Goal: Transaction & Acquisition: Subscribe to service/newsletter

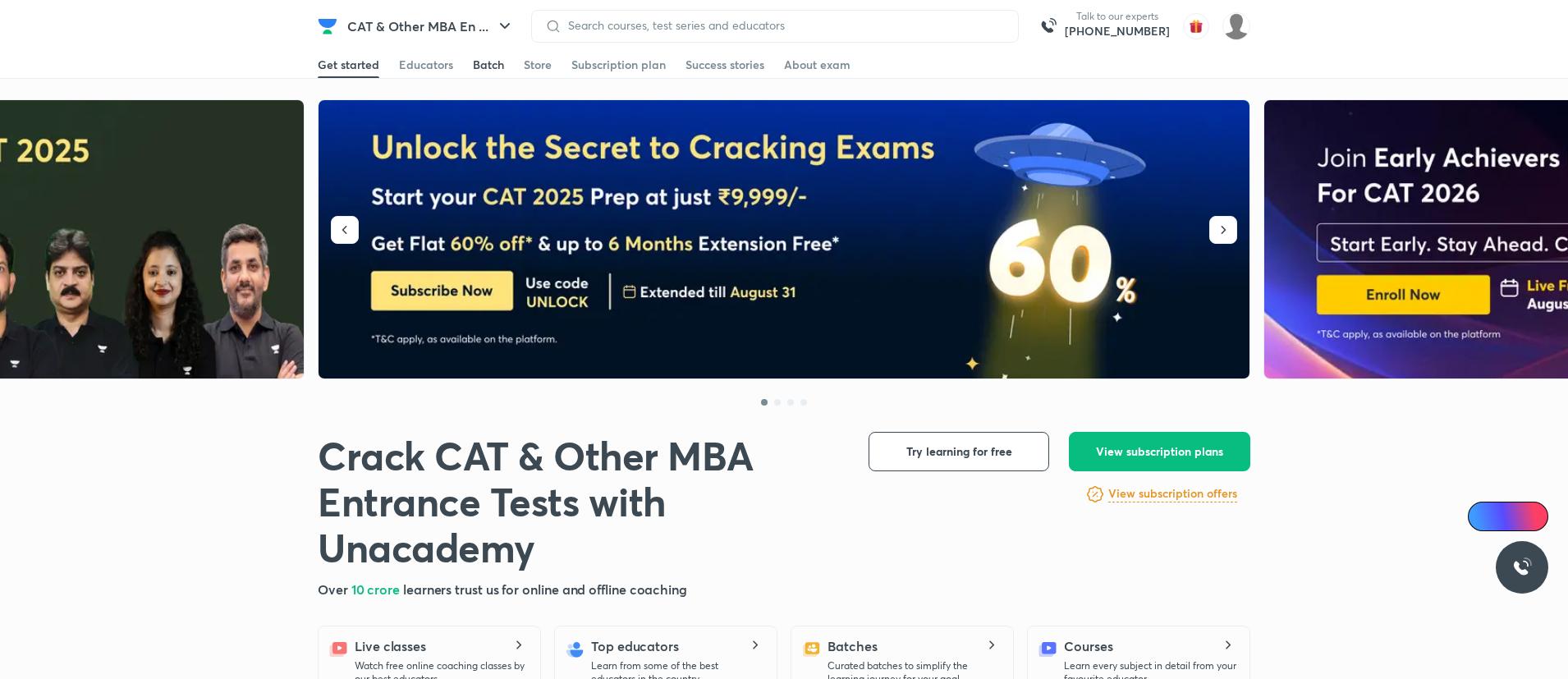
click at [482, 63] on div "Batch" at bounding box center [487, 64] width 31 height 17
click at [482, 64] on div "Batch" at bounding box center [487, 64] width 31 height 17
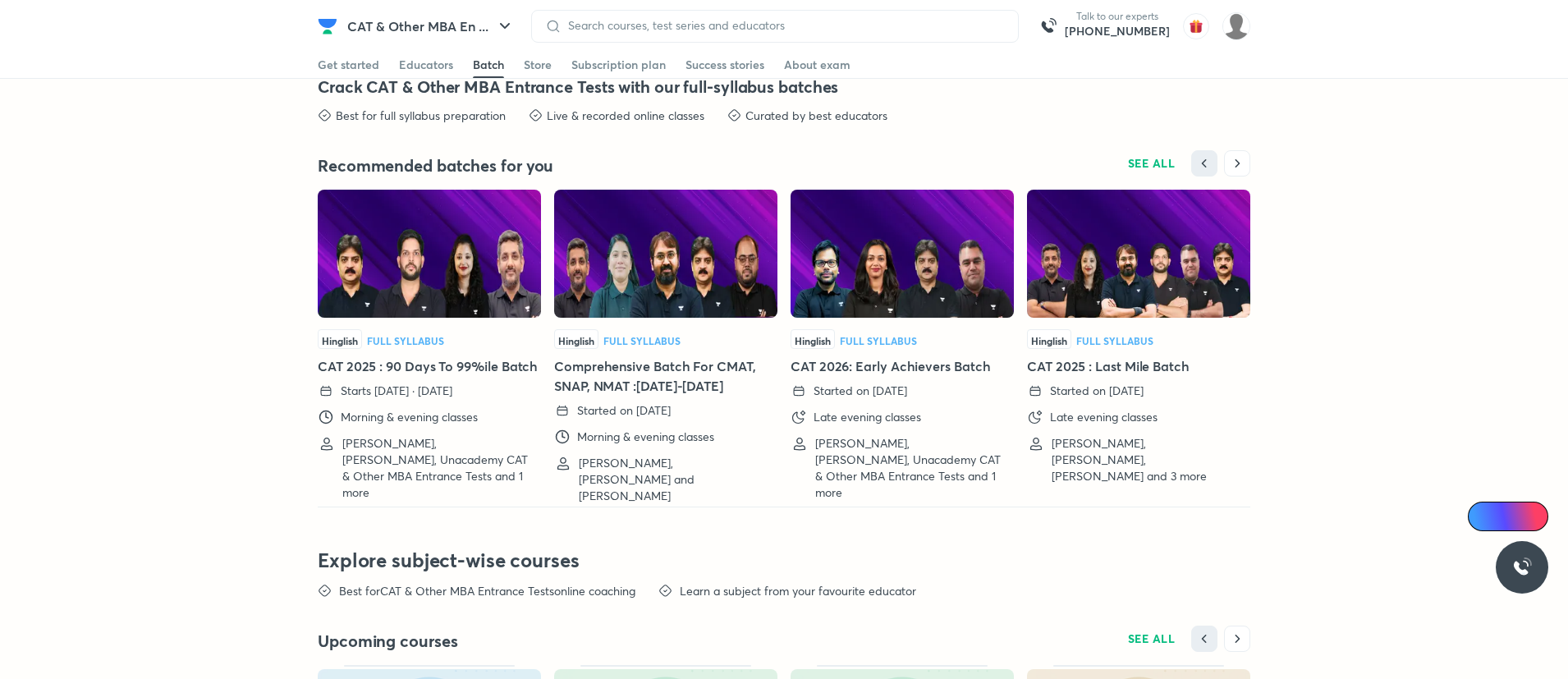
scroll to position [3478, 0]
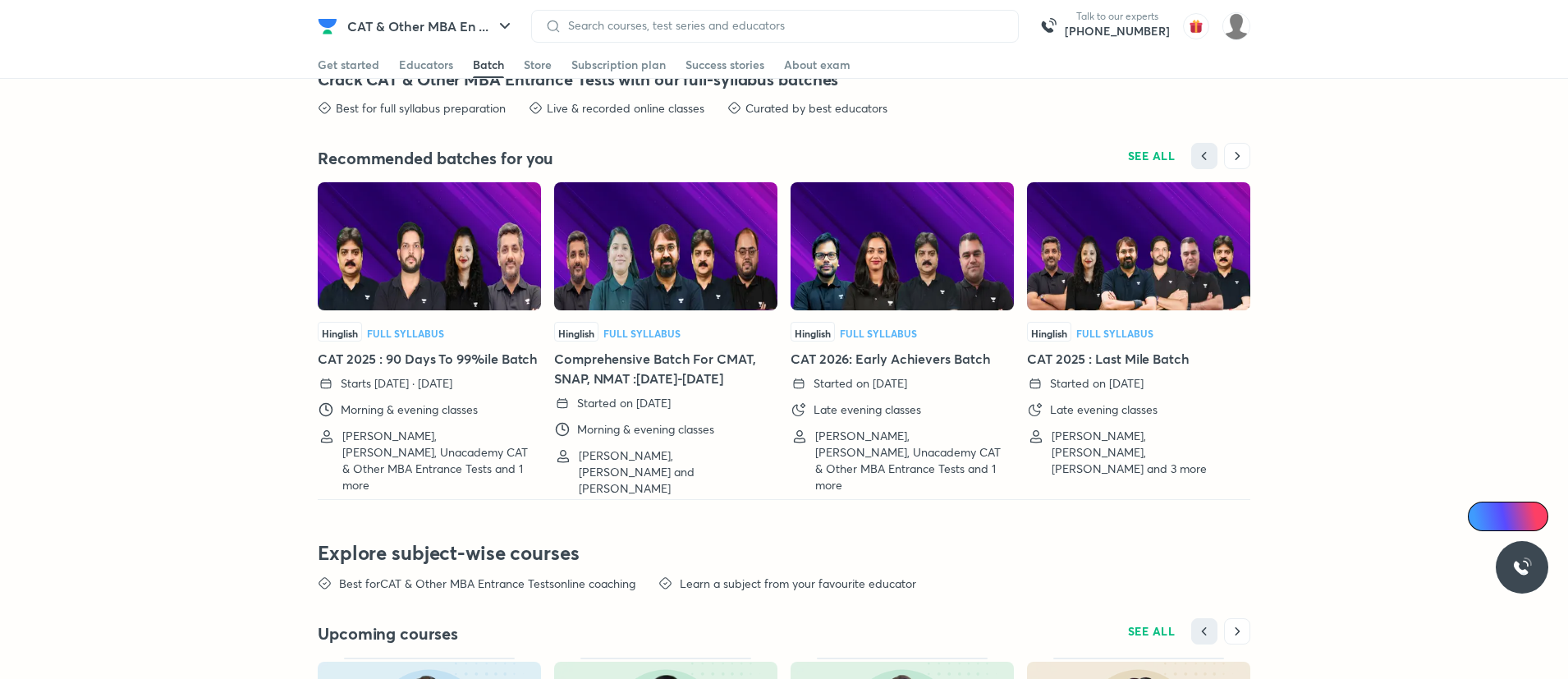
click at [443, 268] on img at bounding box center [428, 246] width 223 height 128
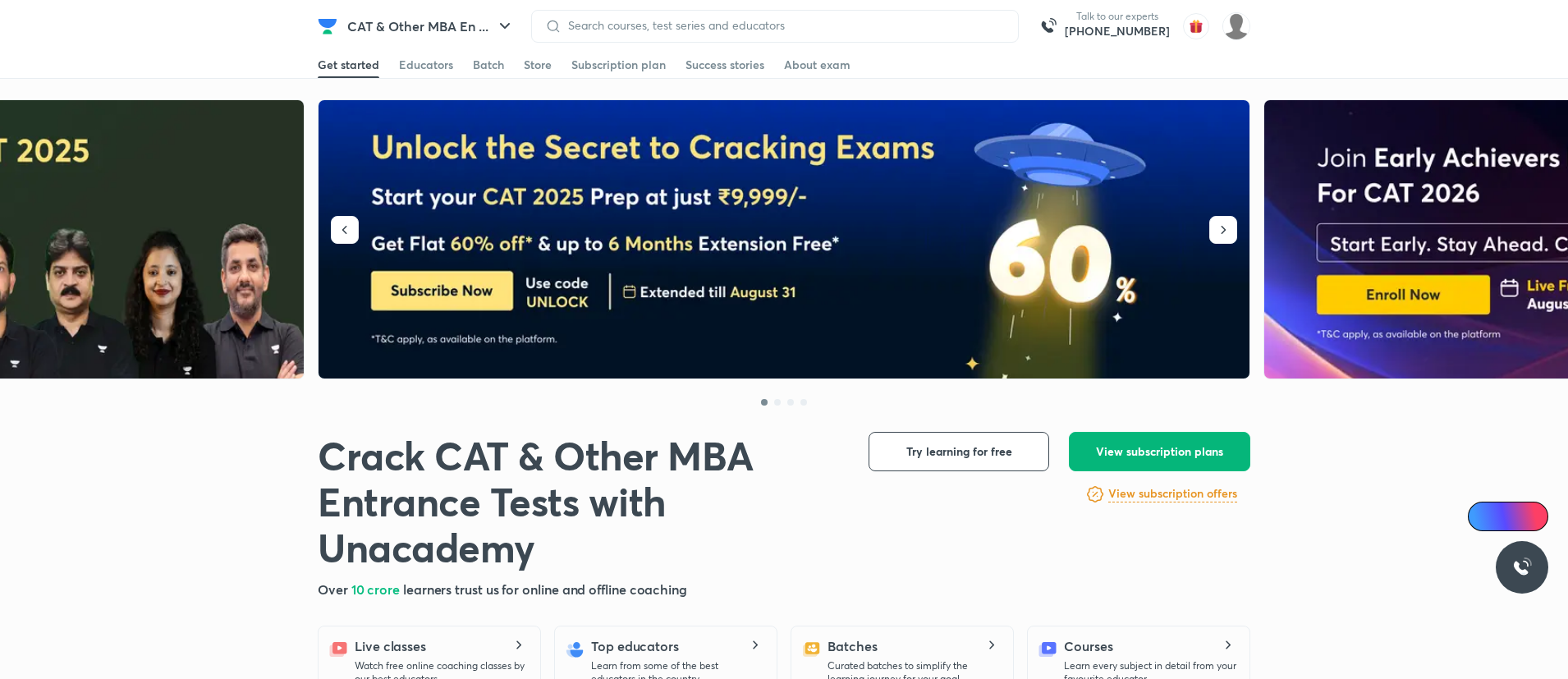
click at [1143, 447] on span "View subscription plans" at bounding box center [1159, 451] width 127 height 17
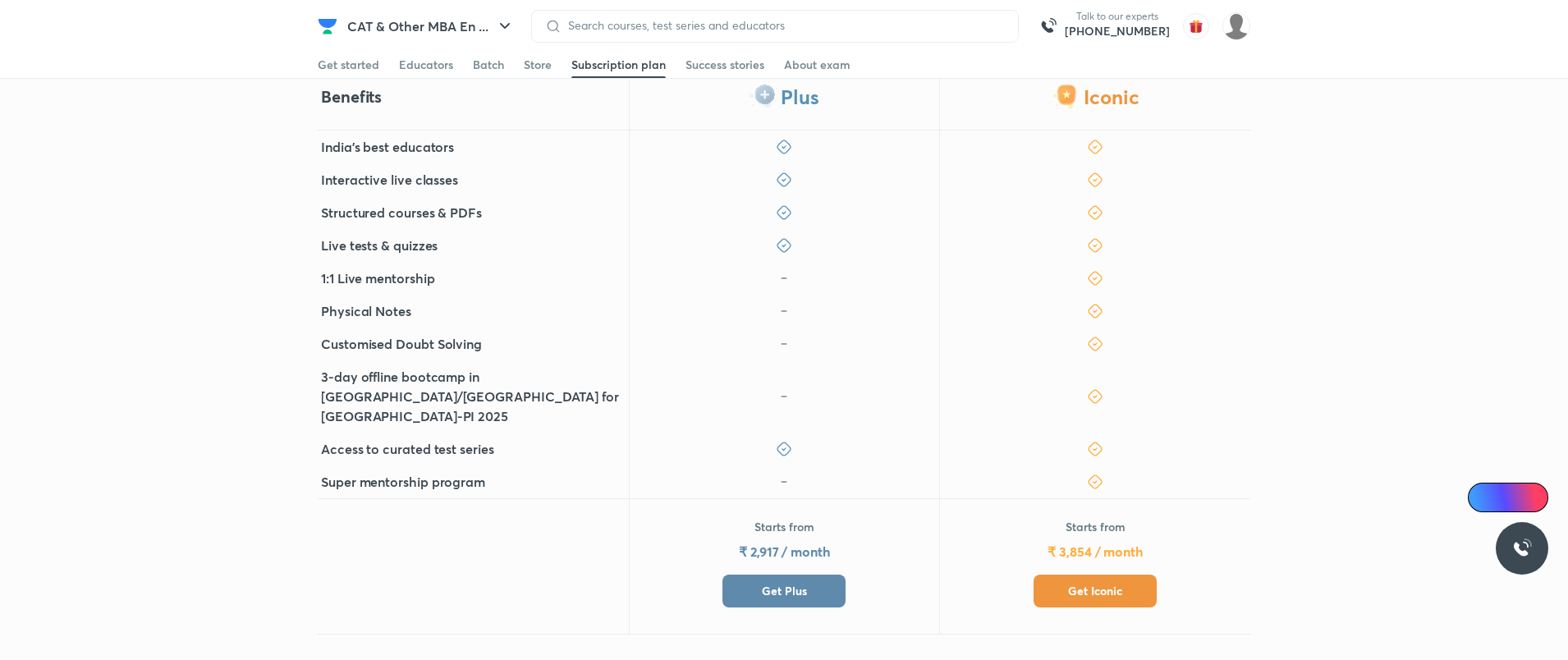
scroll to position [490, 0]
click at [1065, 574] on button "Get Iconic" at bounding box center [1095, 590] width 123 height 33
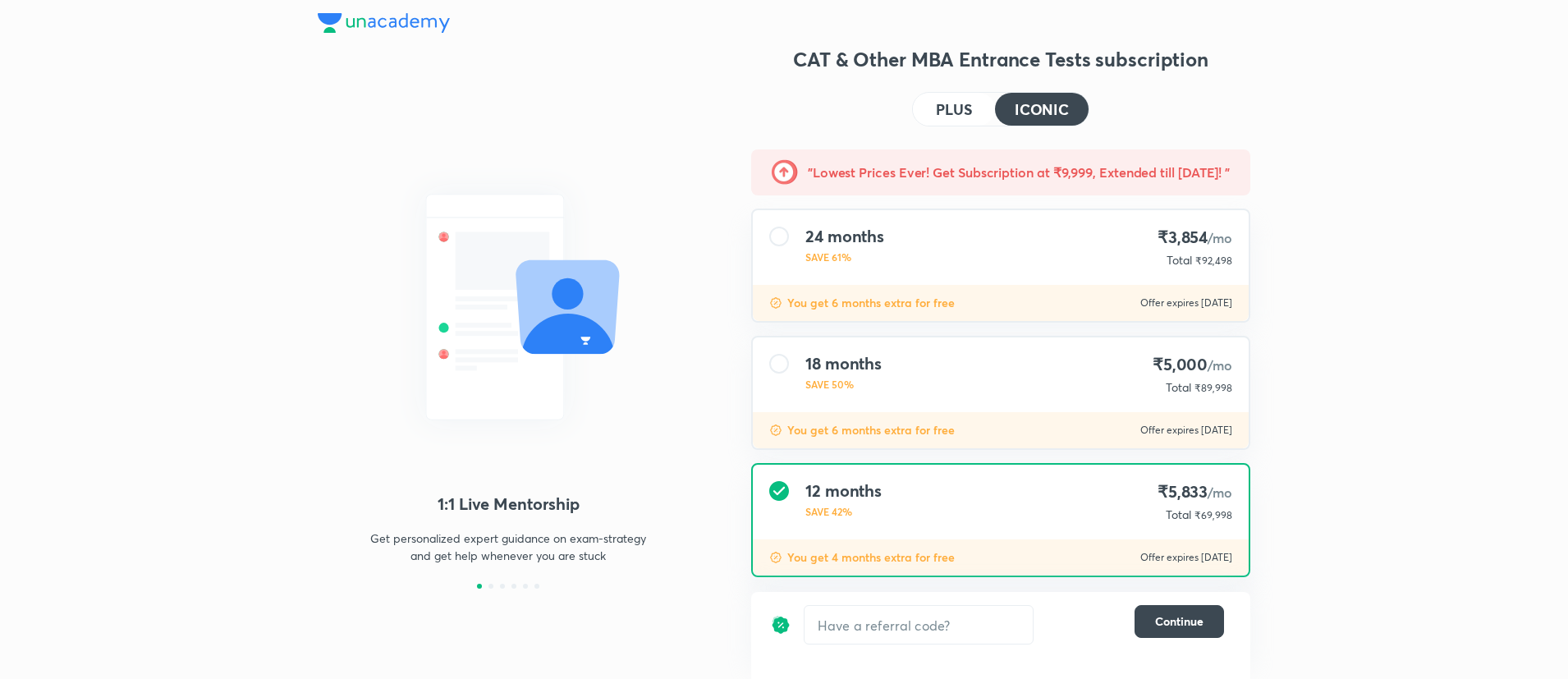
scroll to position [92, 0]
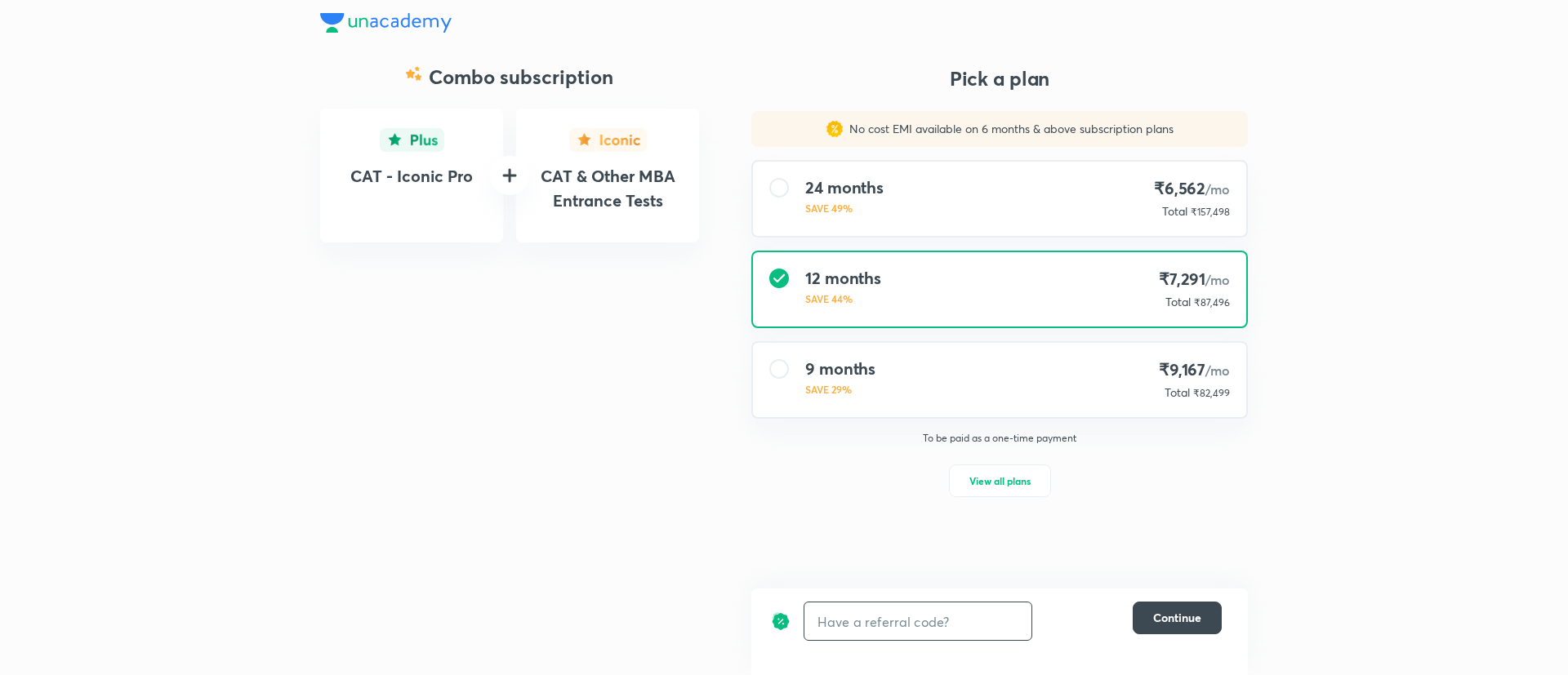
click at [922, 629] on input "text" at bounding box center [917, 622] width 227 height 39
paste input "CATD1RS7I0"
type input "CATD1RS7I0"
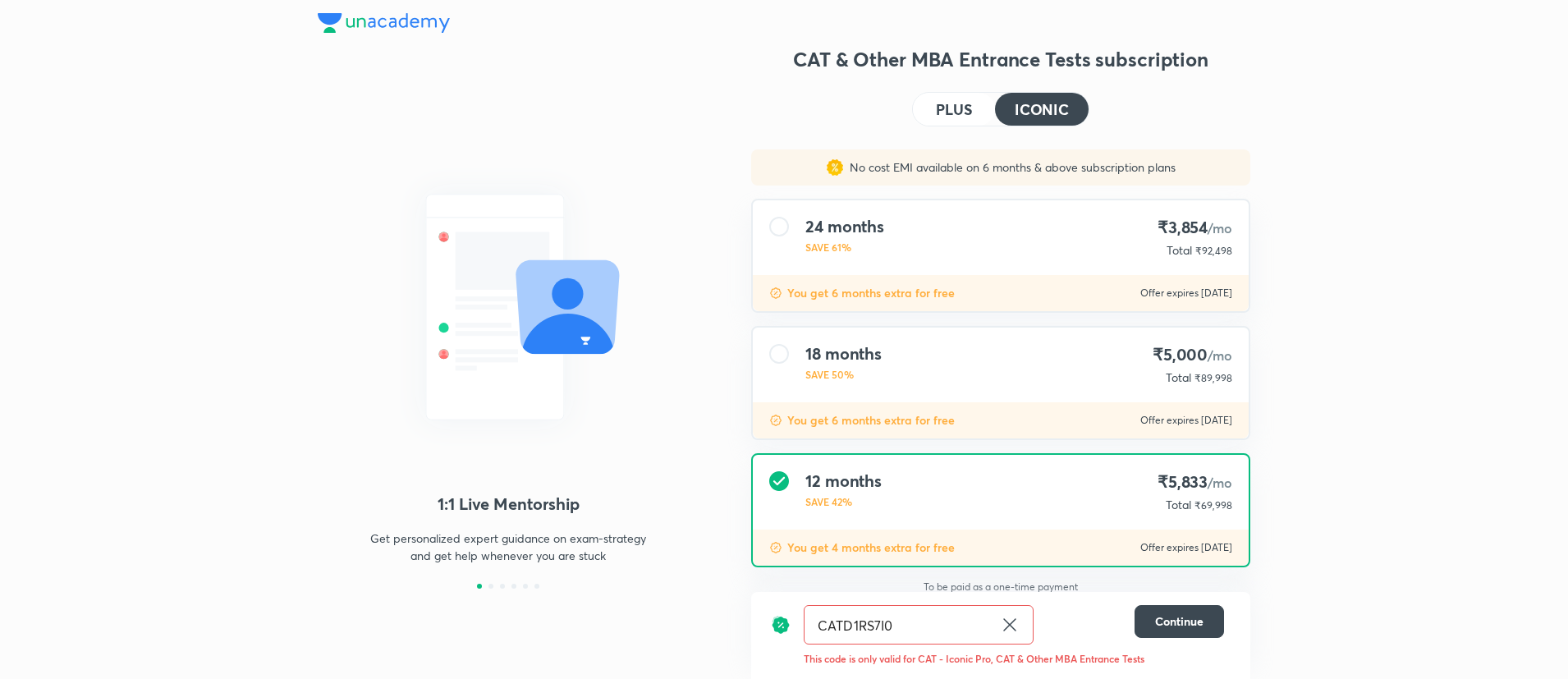
click at [1007, 617] on icon at bounding box center [1009, 624] width 19 height 19
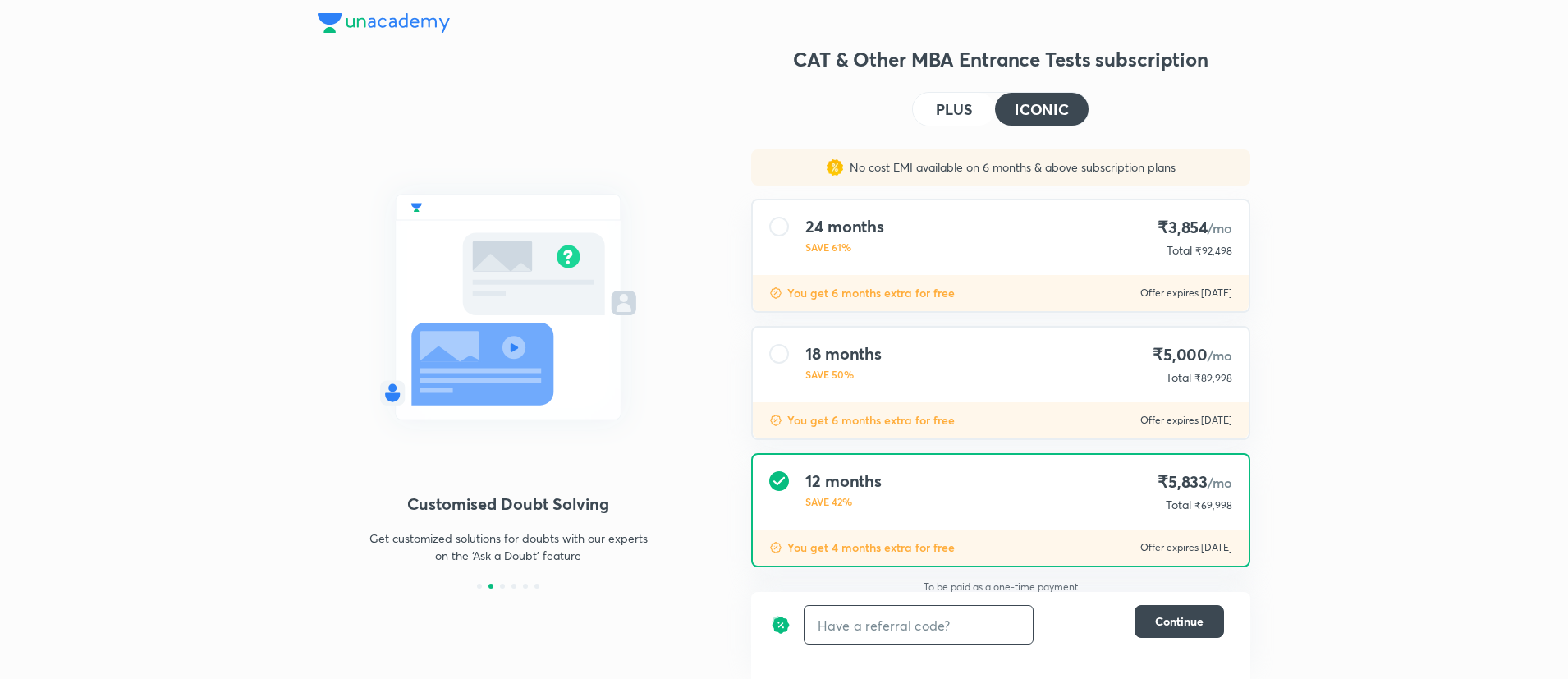
click at [954, 620] on input "text" at bounding box center [918, 625] width 228 height 39
paste input "CATDSIJ7VY"
type input "CATDSIJ7VY"
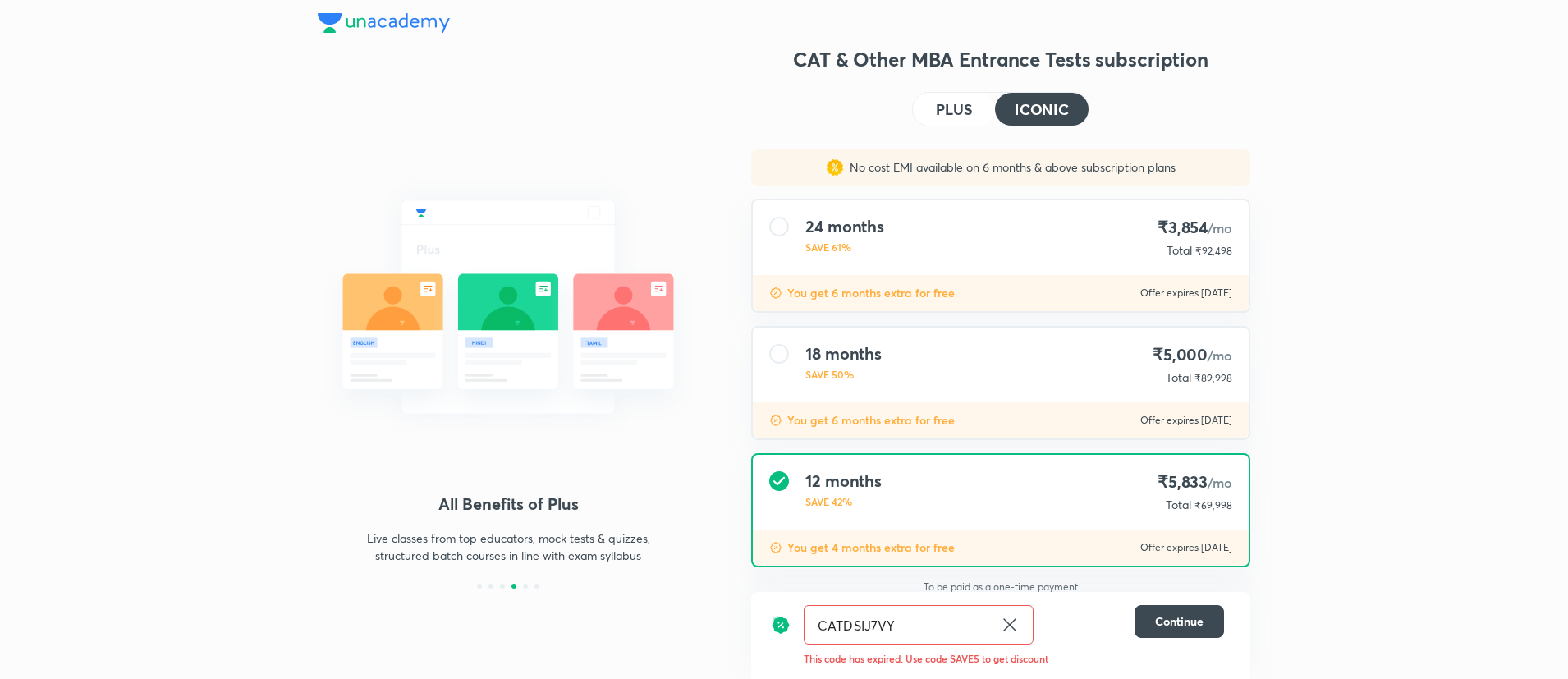
click at [922, 637] on input "CATDSIJ7VY" at bounding box center [899, 625] width 189 height 39
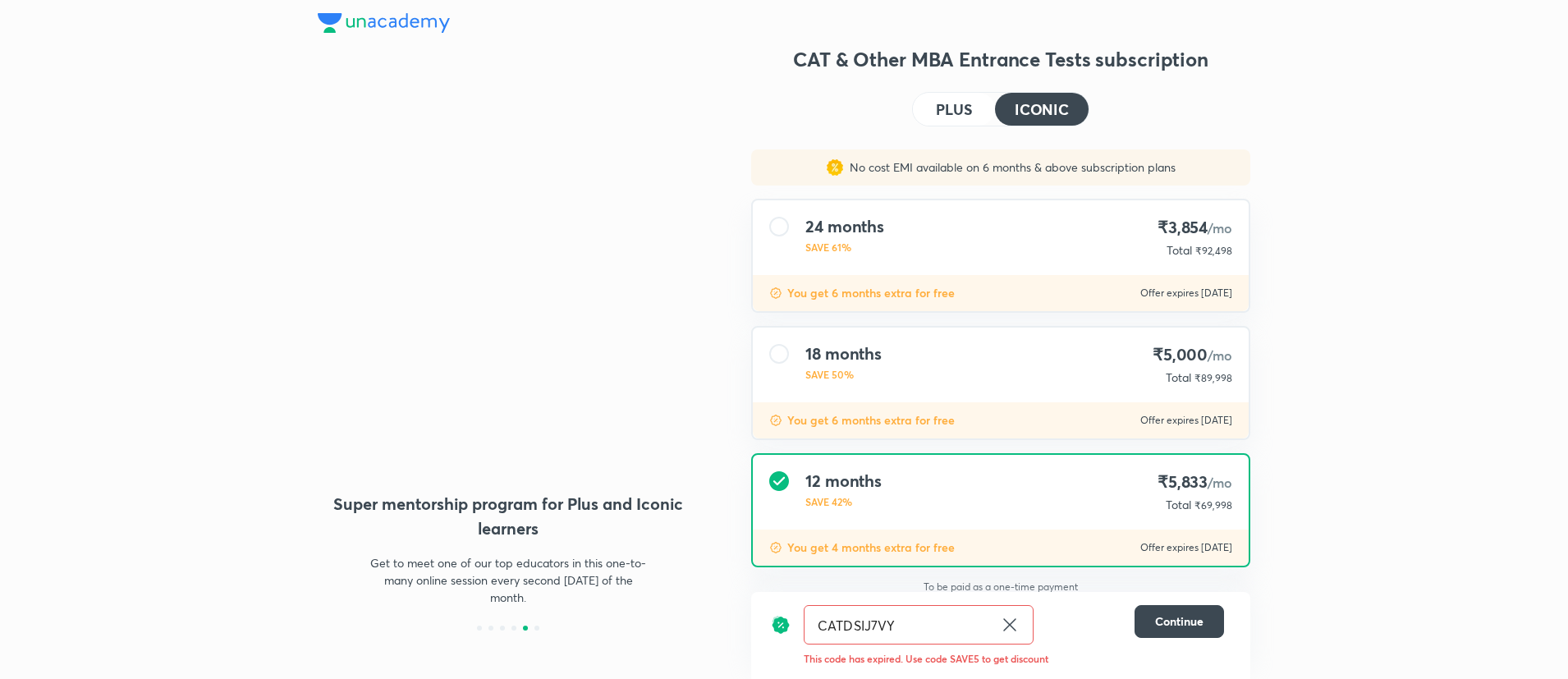
click at [922, 637] on input "CATDSIJ7VY" at bounding box center [899, 625] width 189 height 39
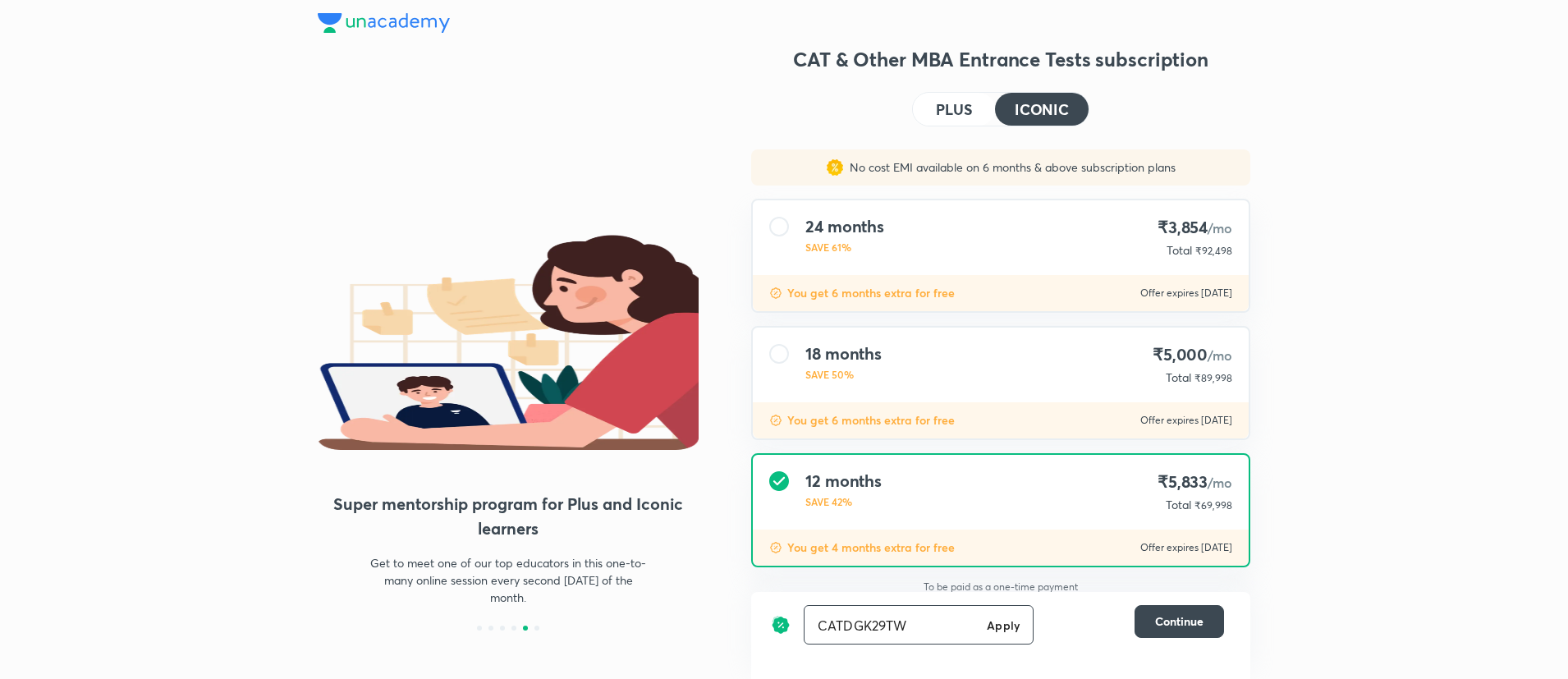
type input "CATDGK29TW"
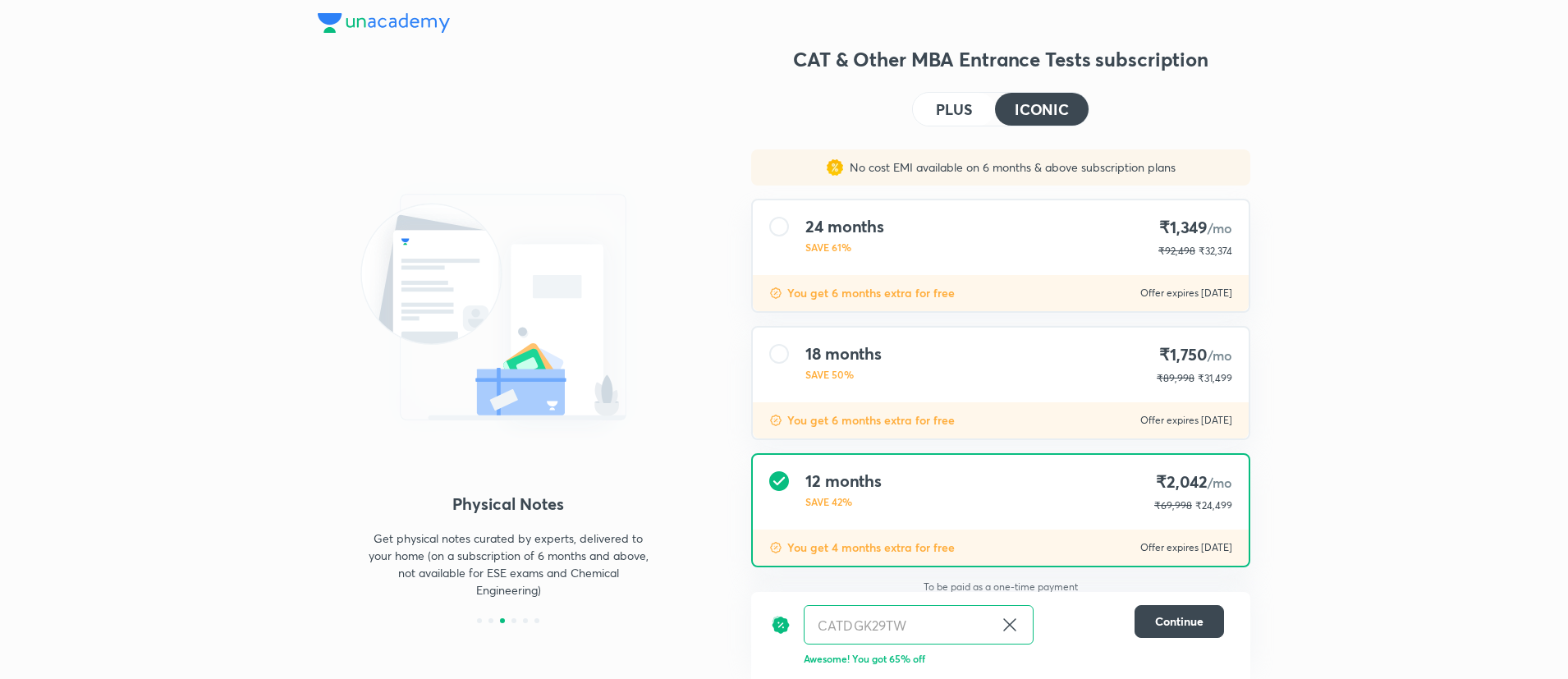
click at [1007, 627] on icon at bounding box center [1009, 624] width 12 height 12
click at [962, 628] on input "text" at bounding box center [918, 625] width 228 height 39
paste input "CATDJWHJUL"
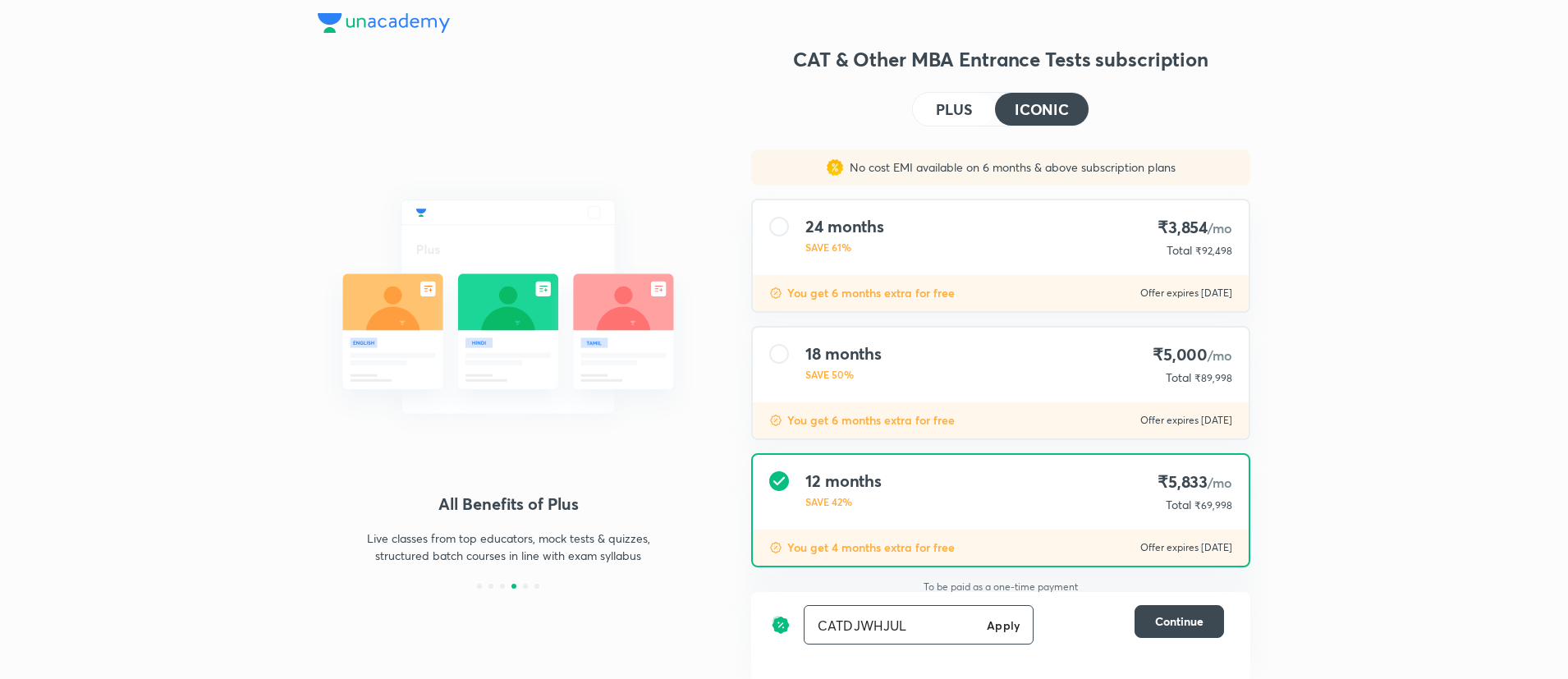
type input "CATDJWHJUL"
